Goal: Download file/media

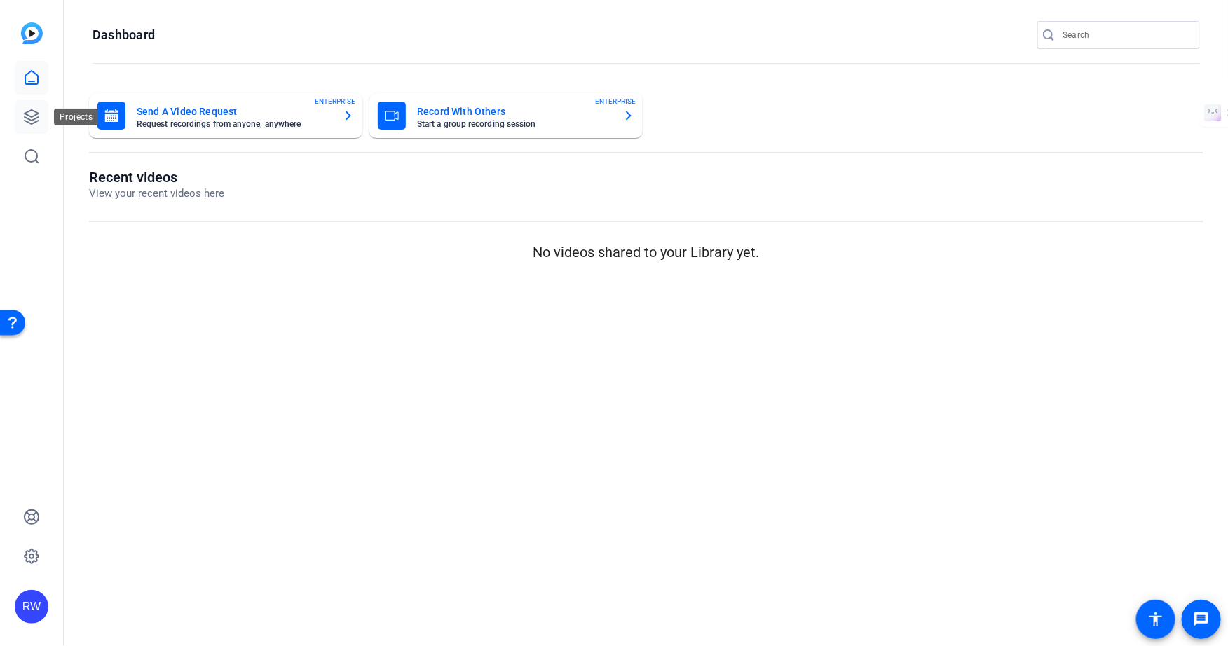
click at [32, 112] on icon at bounding box center [31, 117] width 17 height 17
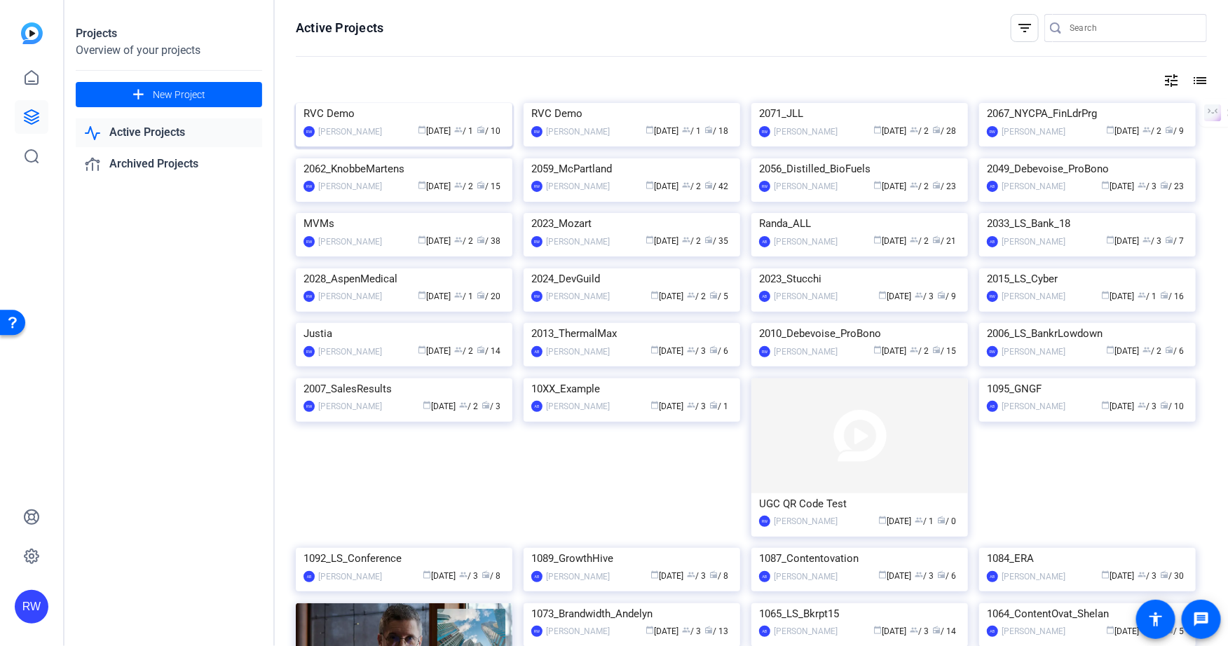
click at [406, 103] on img at bounding box center [404, 103] width 217 height 0
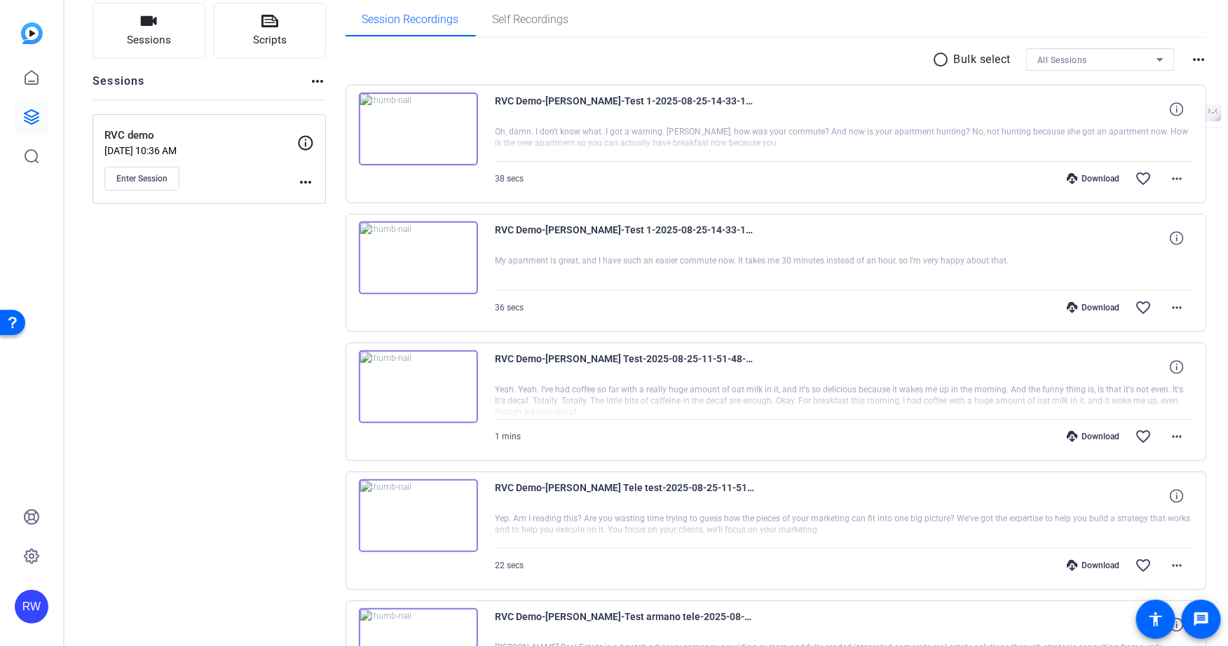
scroll to position [116, 0]
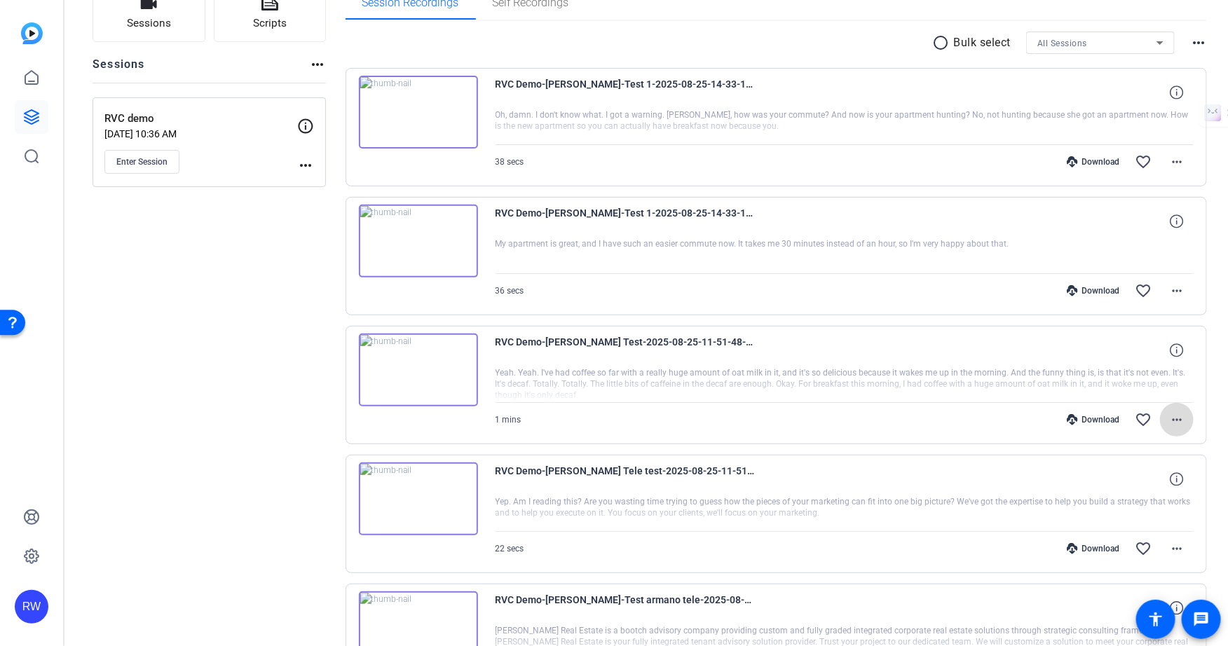
click at [1174, 414] on mat-icon "more_horiz" at bounding box center [1176, 419] width 17 height 17
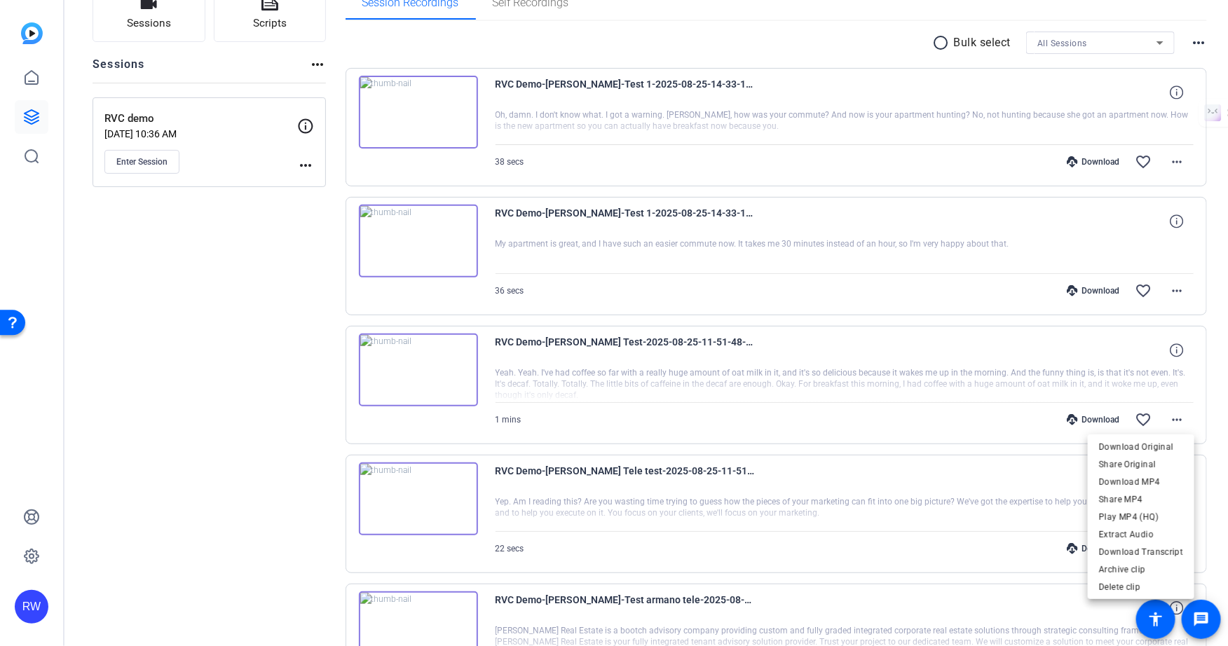
click at [1102, 409] on div at bounding box center [614, 323] width 1228 height 646
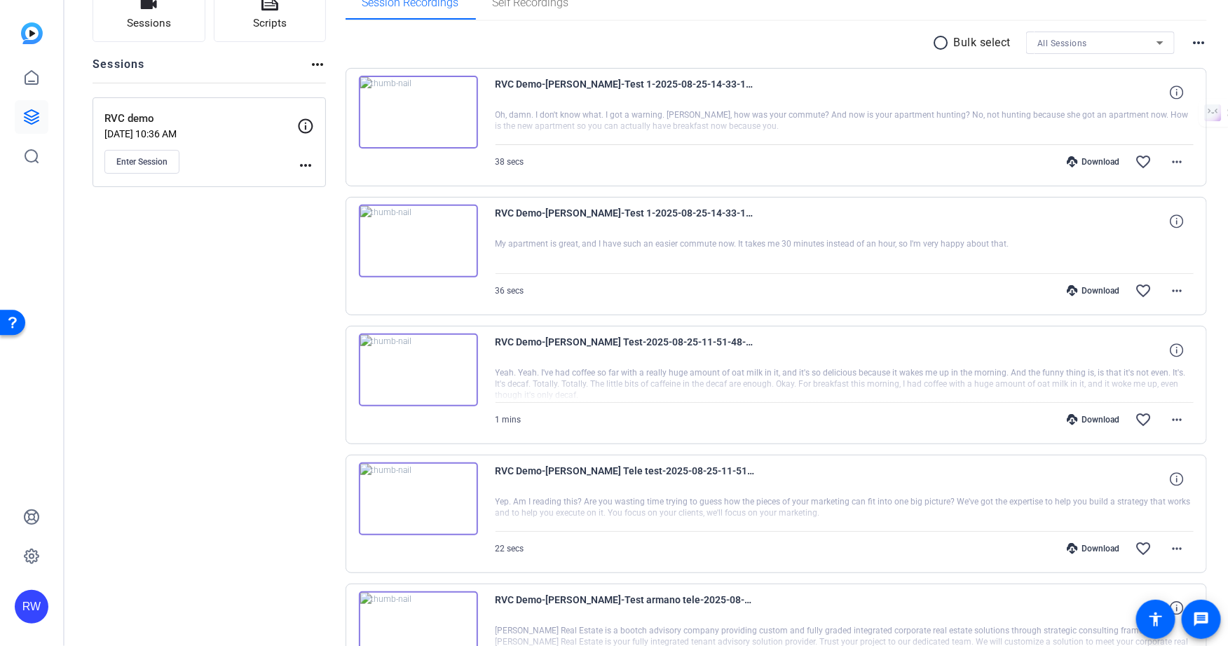
click at [1102, 414] on div "Download" at bounding box center [1092, 419] width 67 height 11
